Goal: Find specific page/section: Find specific page/section

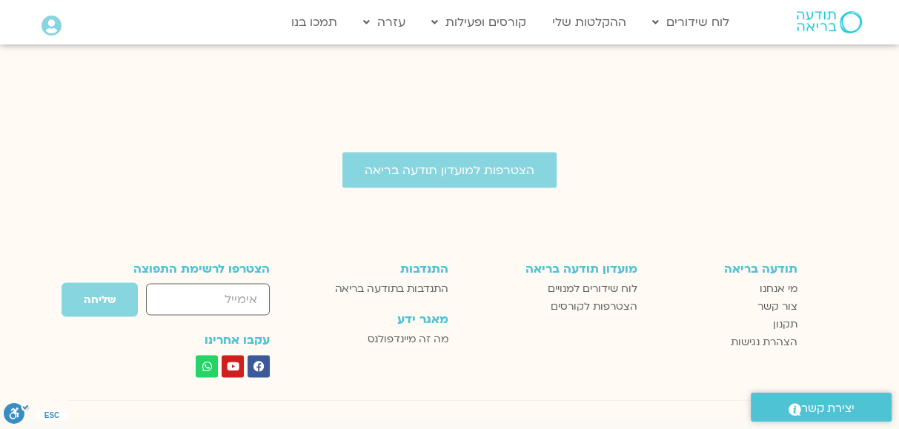
scroll to position [2419, 0]
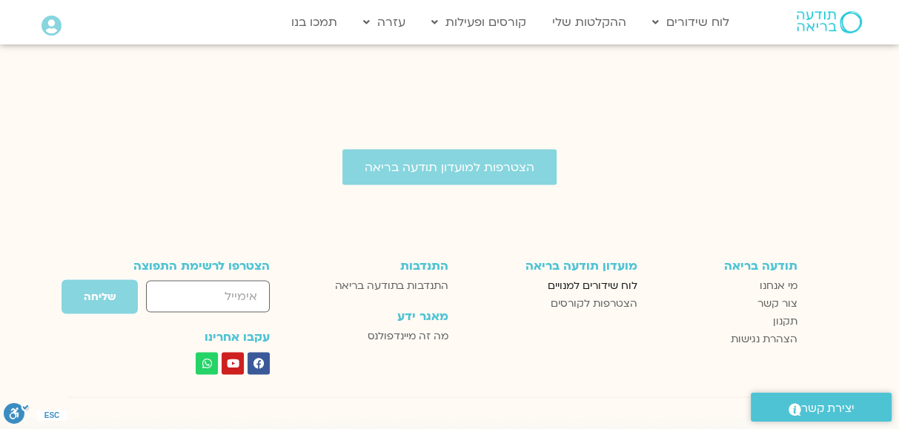
click at [595, 277] on span "לוח שידורים למנויים" at bounding box center [592, 286] width 90 height 18
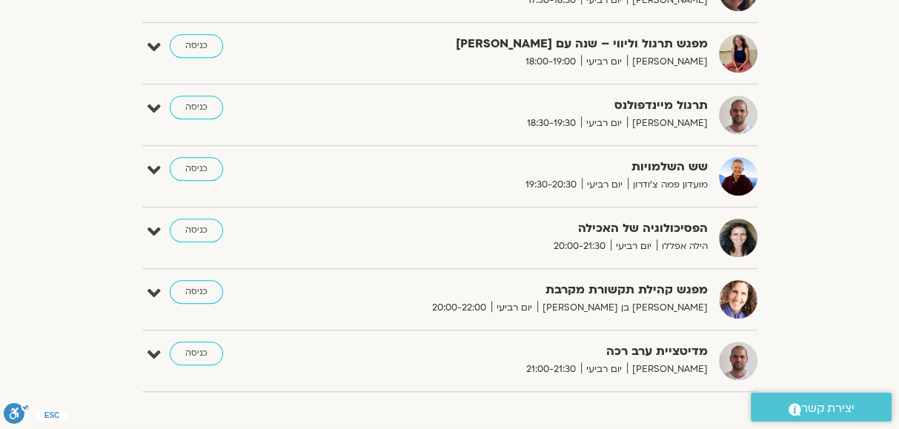
scroll to position [865, 0]
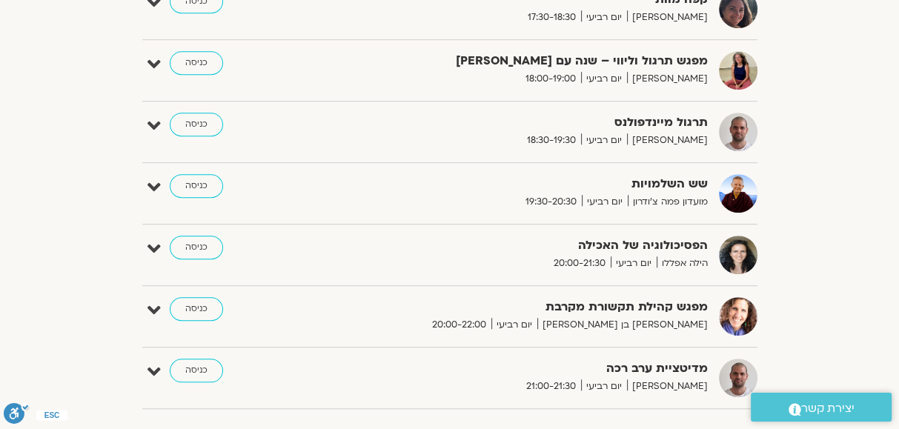
drag, startPoint x: 906, startPoint y: 64, endPoint x: 915, endPoint y: 84, distance: 21.2
click at [199, 59] on link "כניסה" at bounding box center [196, 63] width 53 height 24
